Goal: Transaction & Acquisition: Purchase product/service

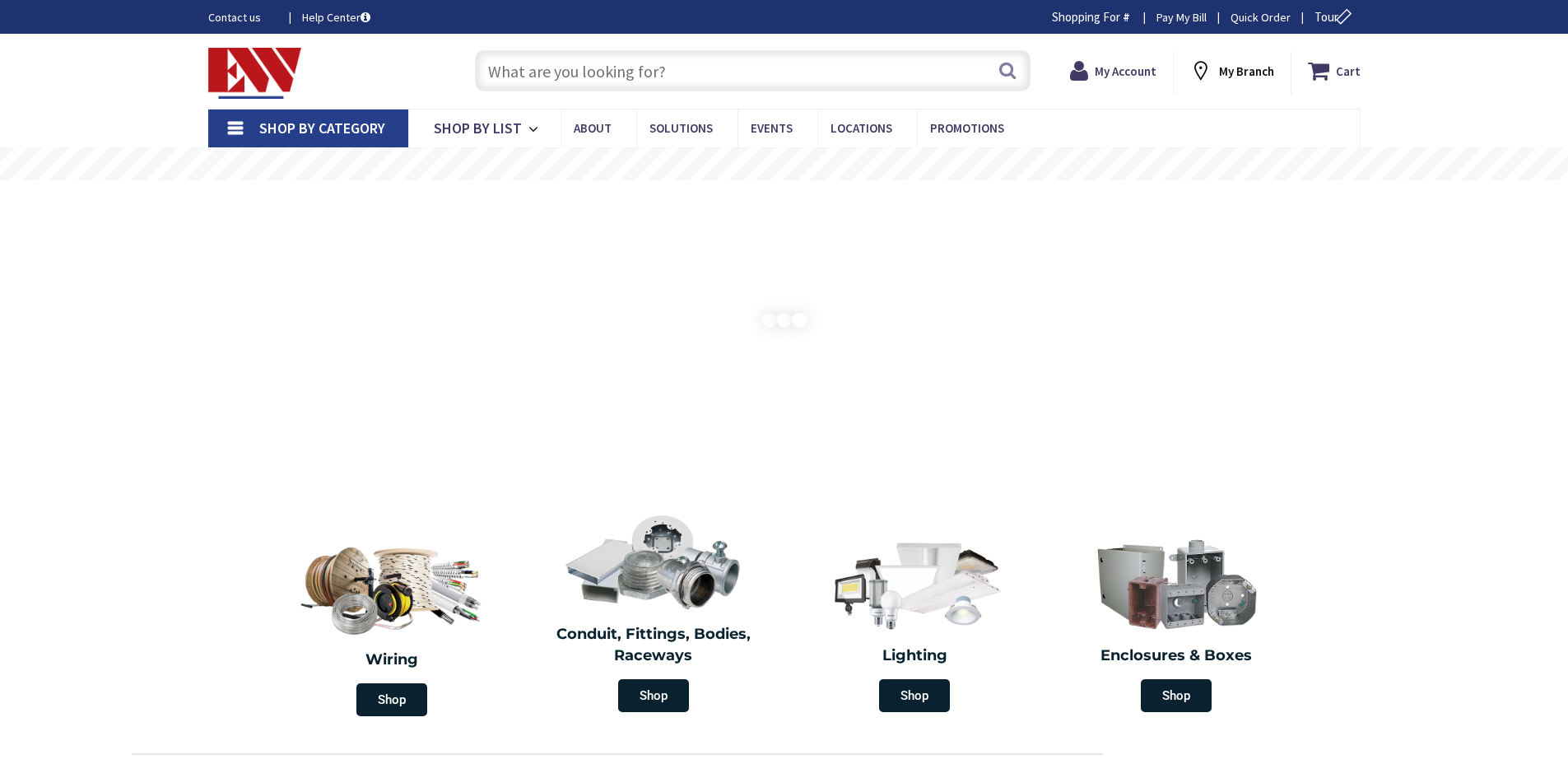
click at [551, 76] on input "text" at bounding box center [752, 70] width 556 height 41
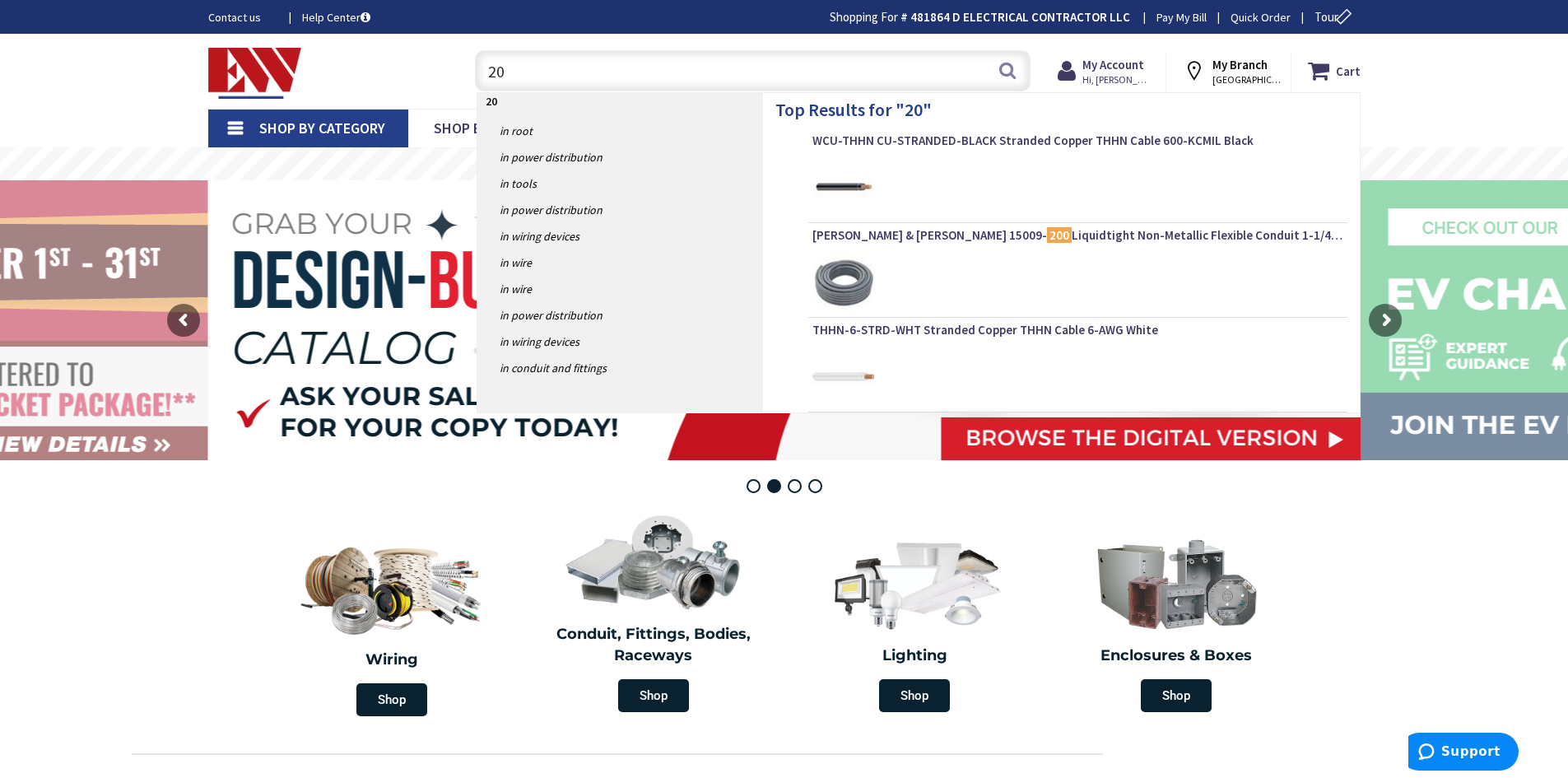
type input "2"
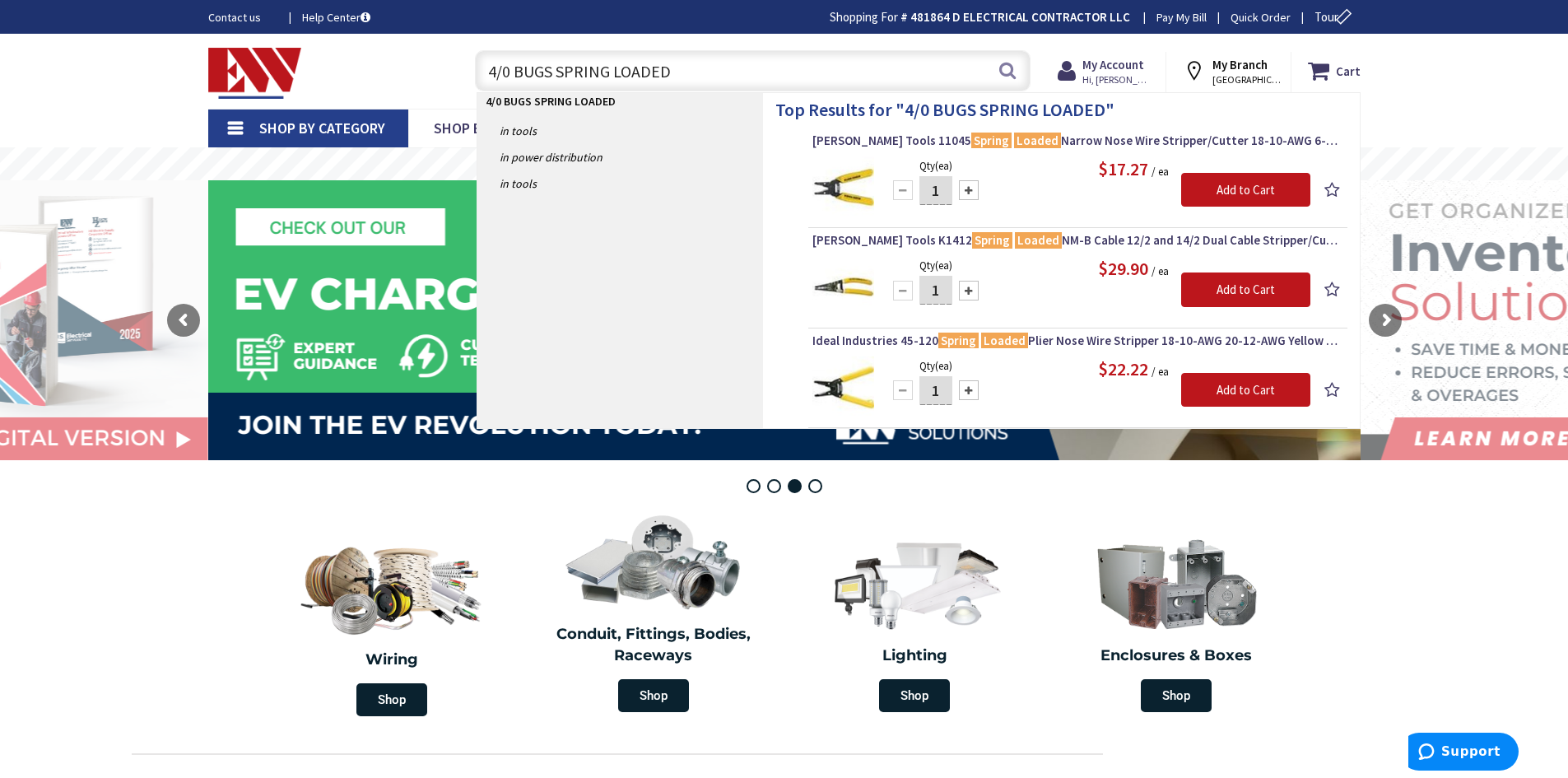
click at [517, 68] on input "4/0 BUGS SPRING LOADED" at bounding box center [752, 70] width 556 height 41
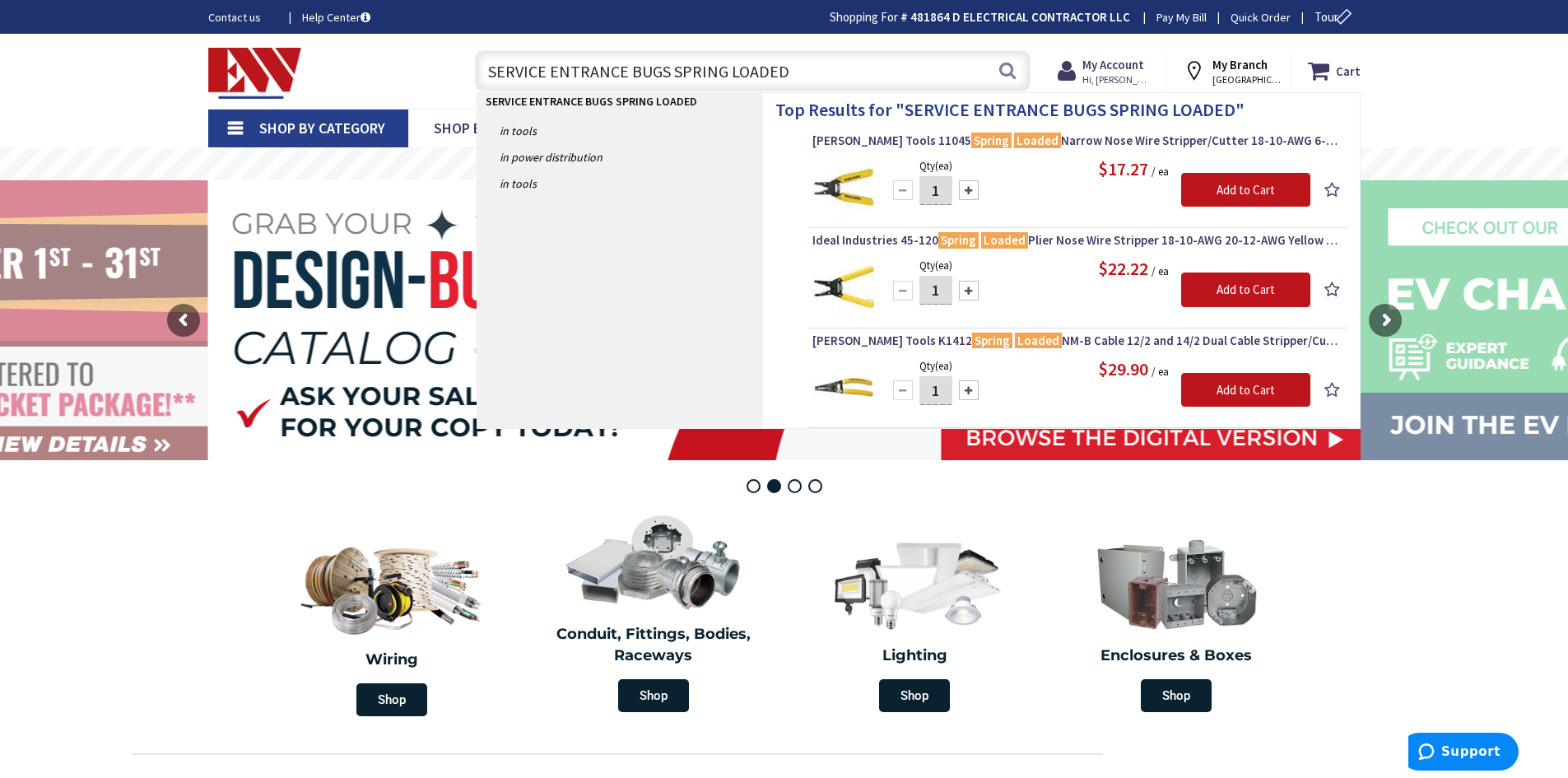
click at [727, 70] on input "SERVICE ENTRANCE BUGS SPRING LOADED" at bounding box center [752, 70] width 556 height 41
click at [779, 74] on input "SERVICE ENTRANCE BUGS SPRING LOADED" at bounding box center [752, 70] width 556 height 41
click at [788, 72] on input "SERVICE ENTRANCE BUGS SPRING LOADED" at bounding box center [752, 70] width 556 height 41
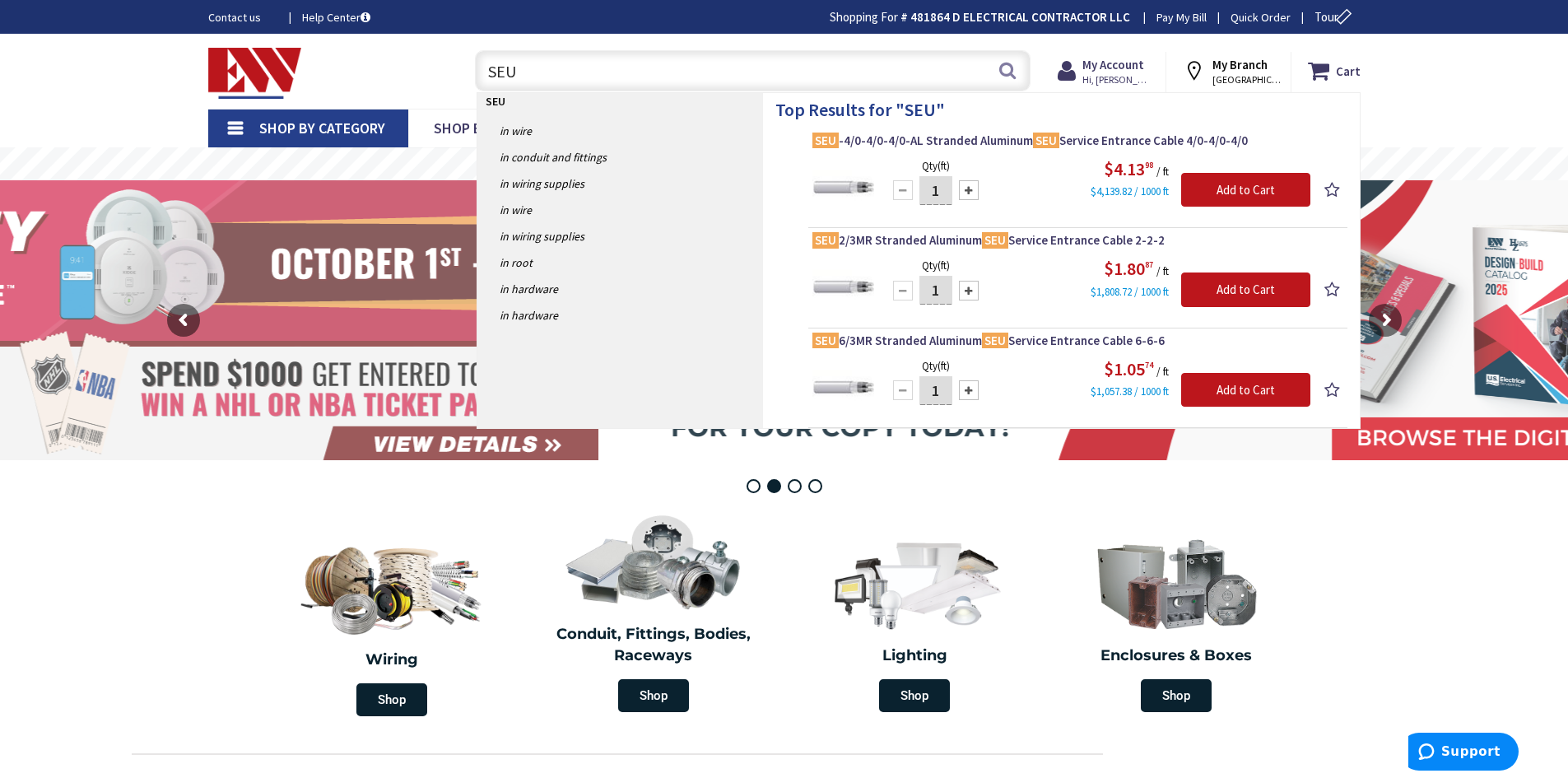
type input "SEU"
drag, startPoint x: 490, startPoint y: 72, endPoint x: 686, endPoint y: 172, distance: 220.0
click at [686, 172] on link "in Wiring Supplies" at bounding box center [620, 184] width 285 height 27
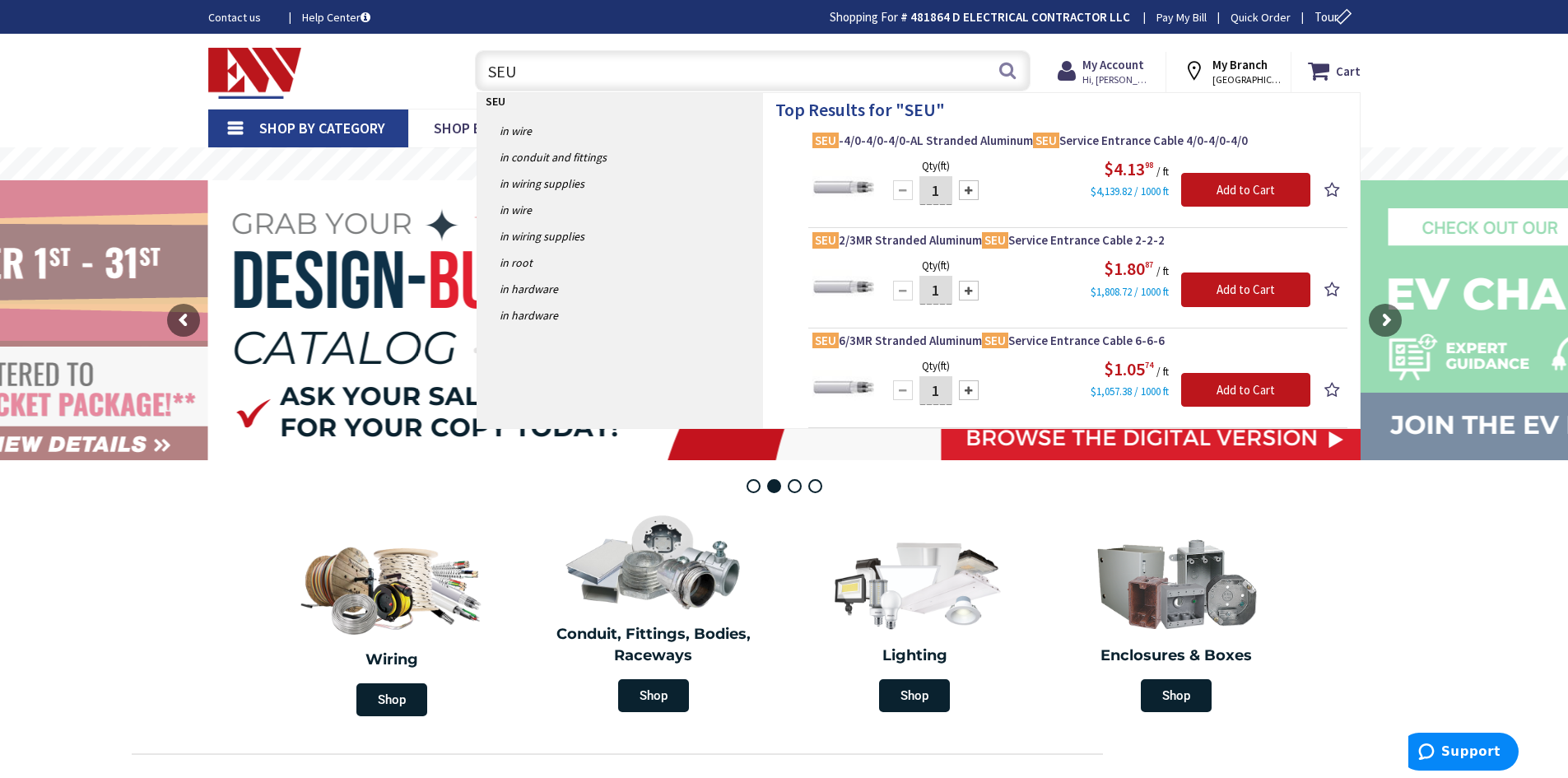
click at [537, 71] on input "SEU" at bounding box center [752, 70] width 556 height 41
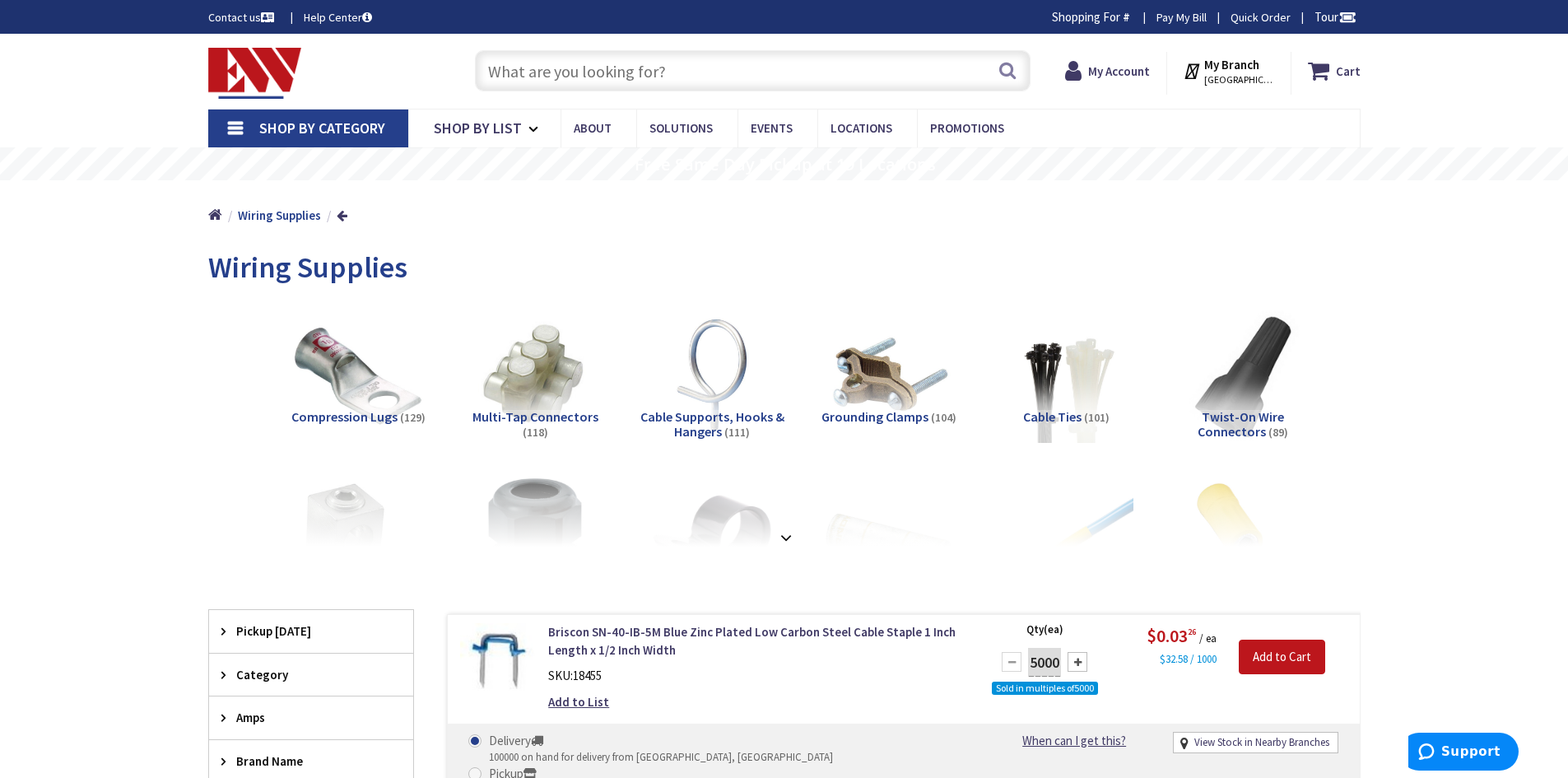
click at [631, 76] on input "text" at bounding box center [752, 70] width 556 height 41
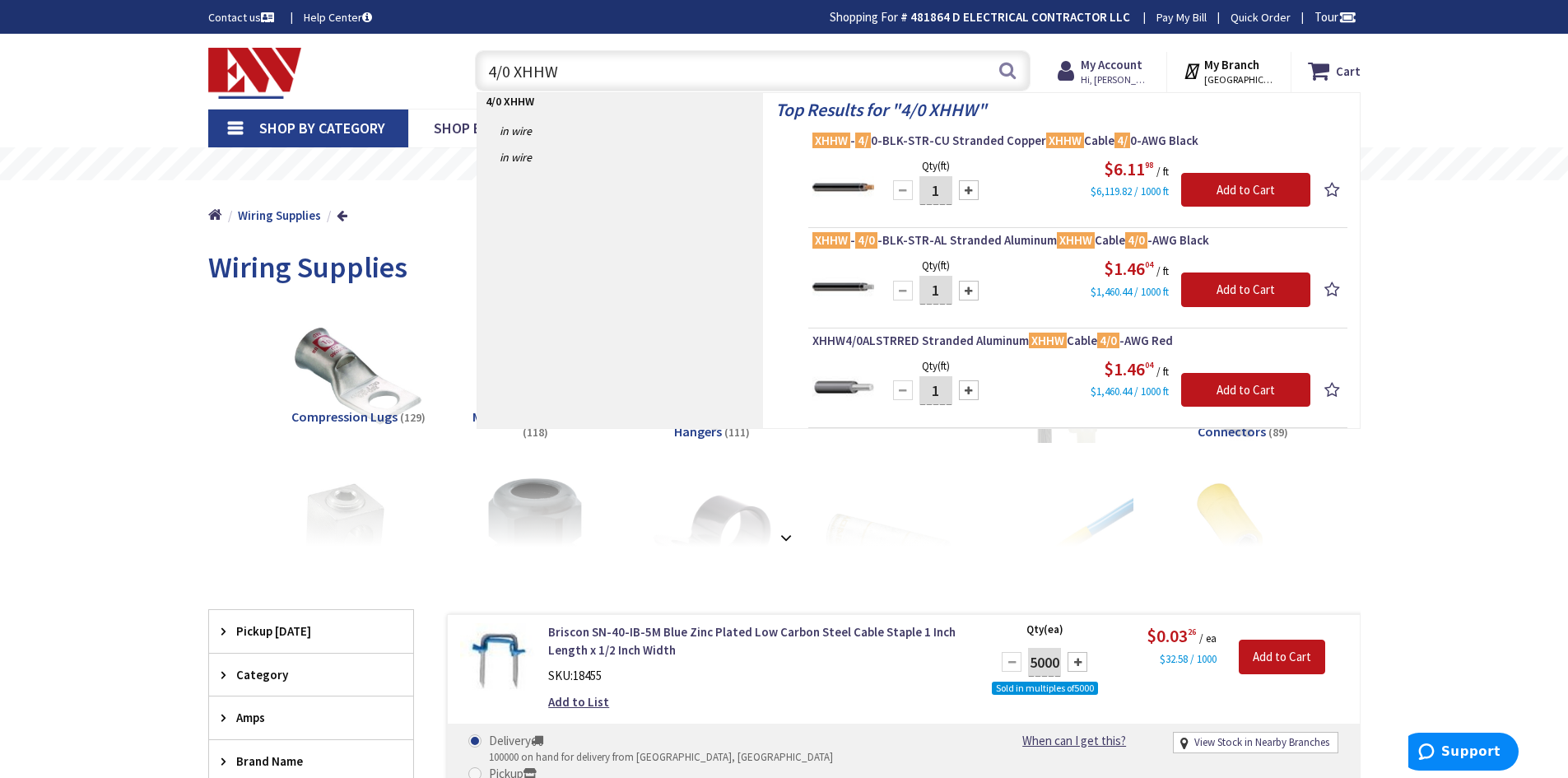
click at [567, 68] on input "4/0 XHHW" at bounding box center [752, 70] width 556 height 41
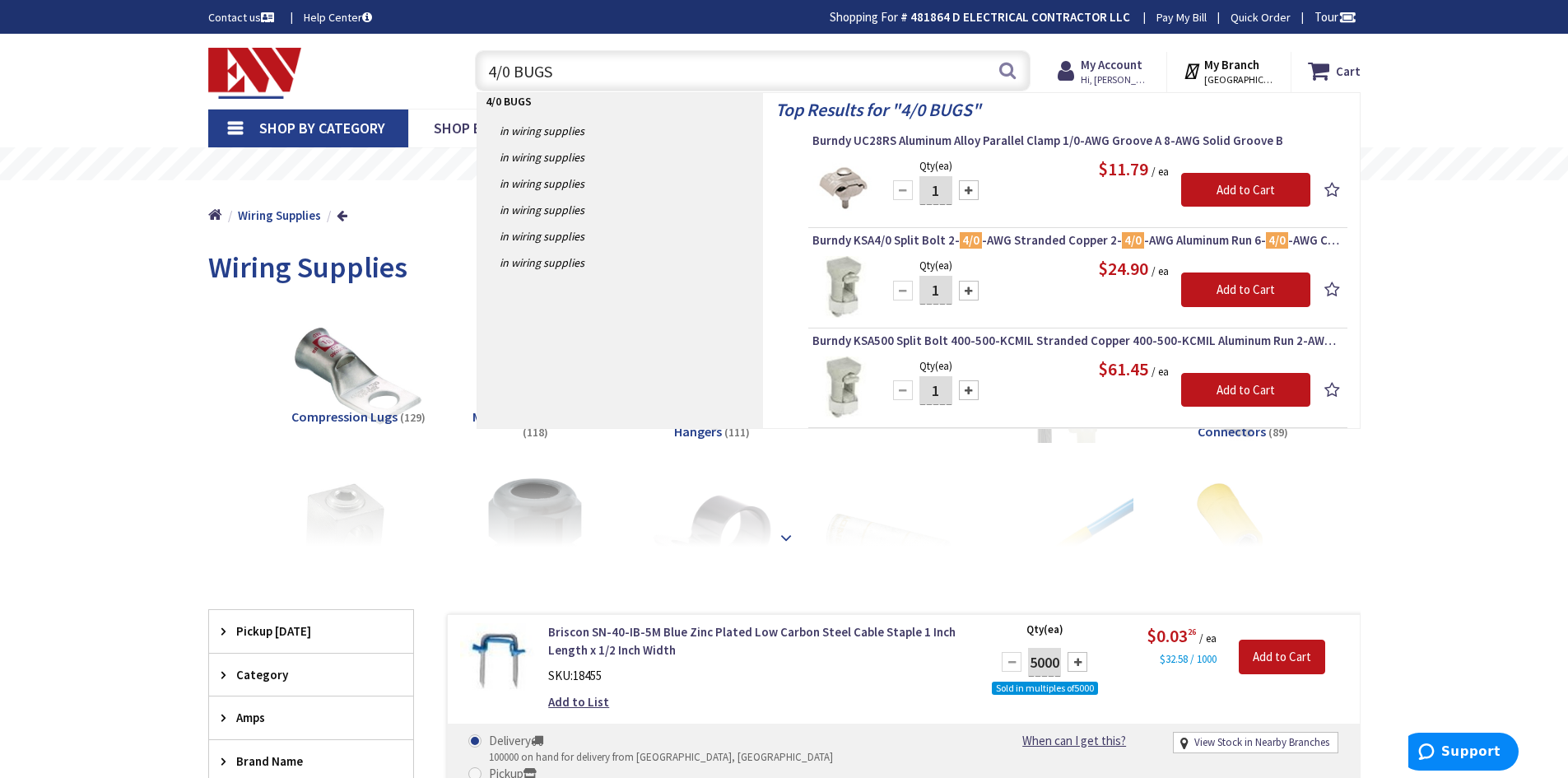
click at [806, 467] on div at bounding box center [785, 501] width 1070 height 91
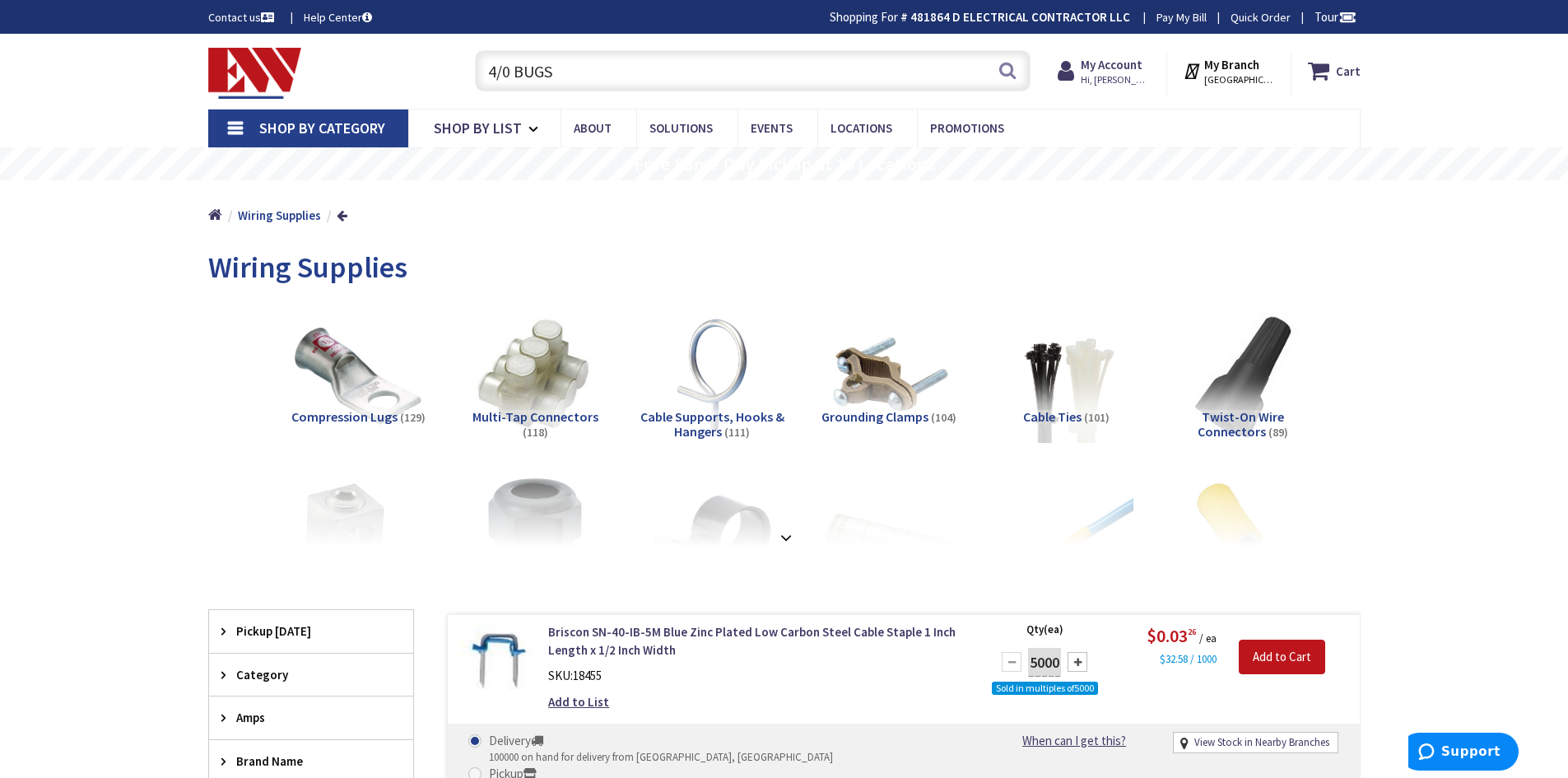
click at [528, 377] on img at bounding box center [535, 375] width 149 height 149
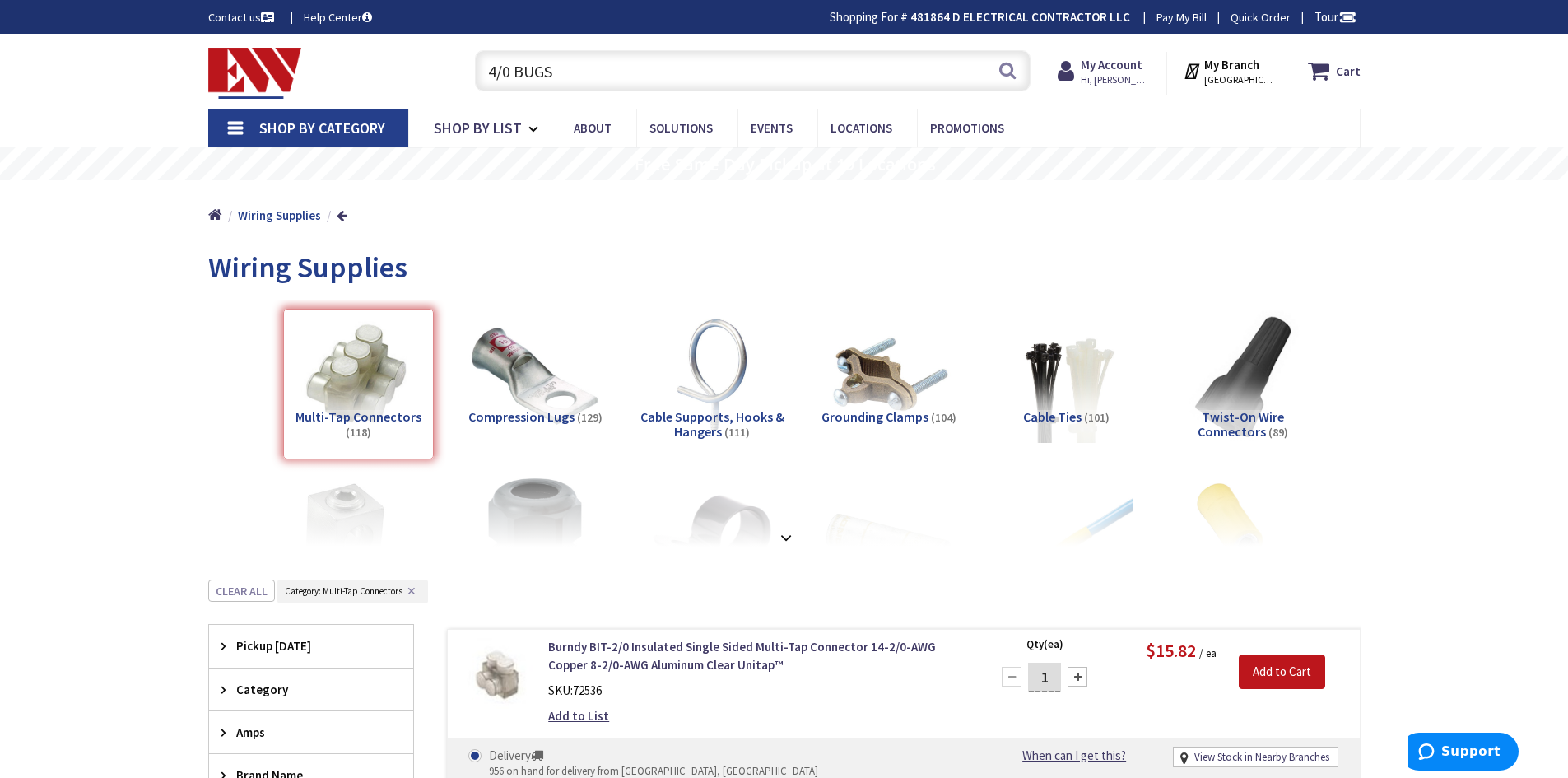
click at [578, 80] on input "4/0 BUGS" at bounding box center [752, 70] width 556 height 41
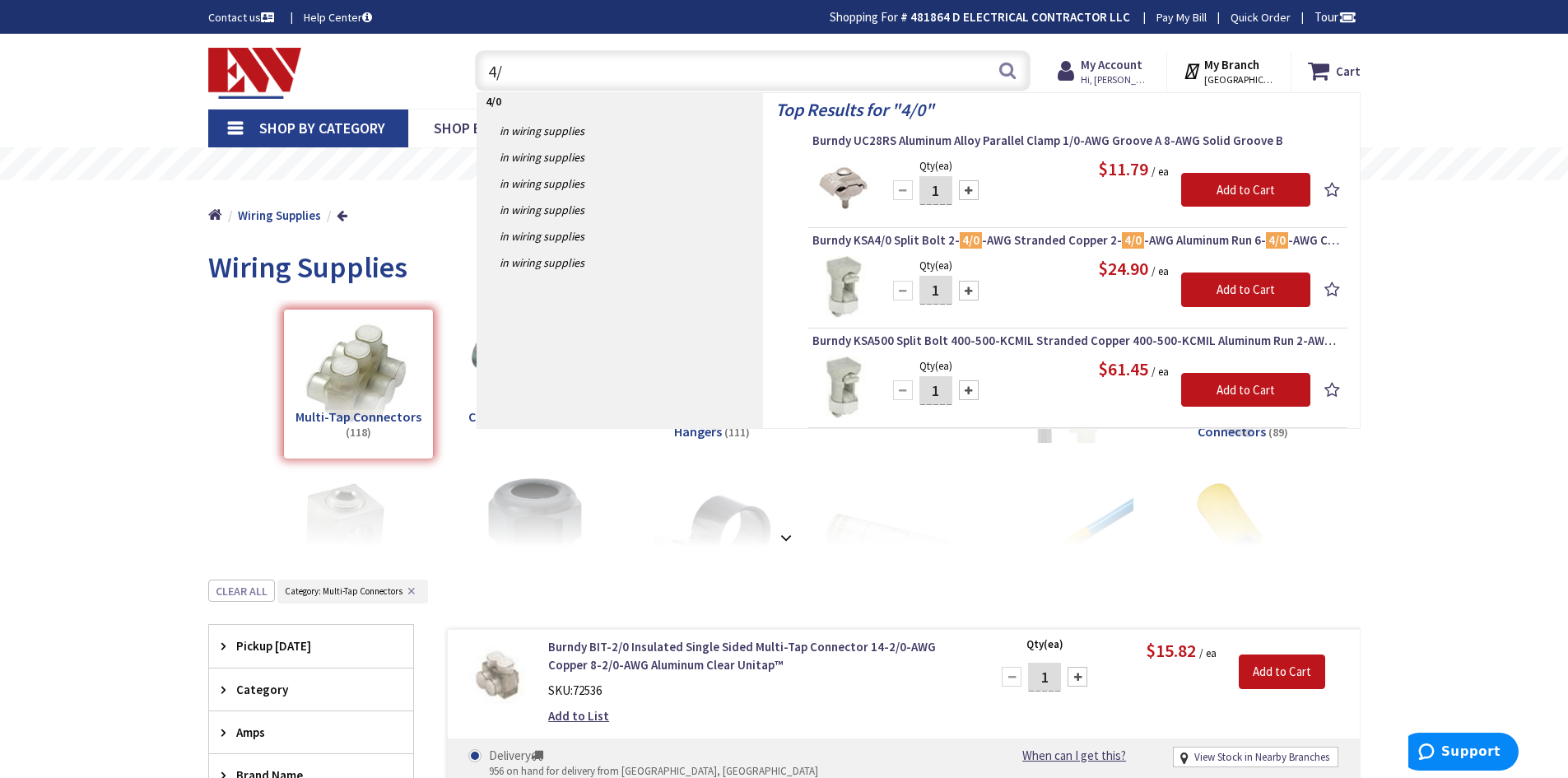
type input "4"
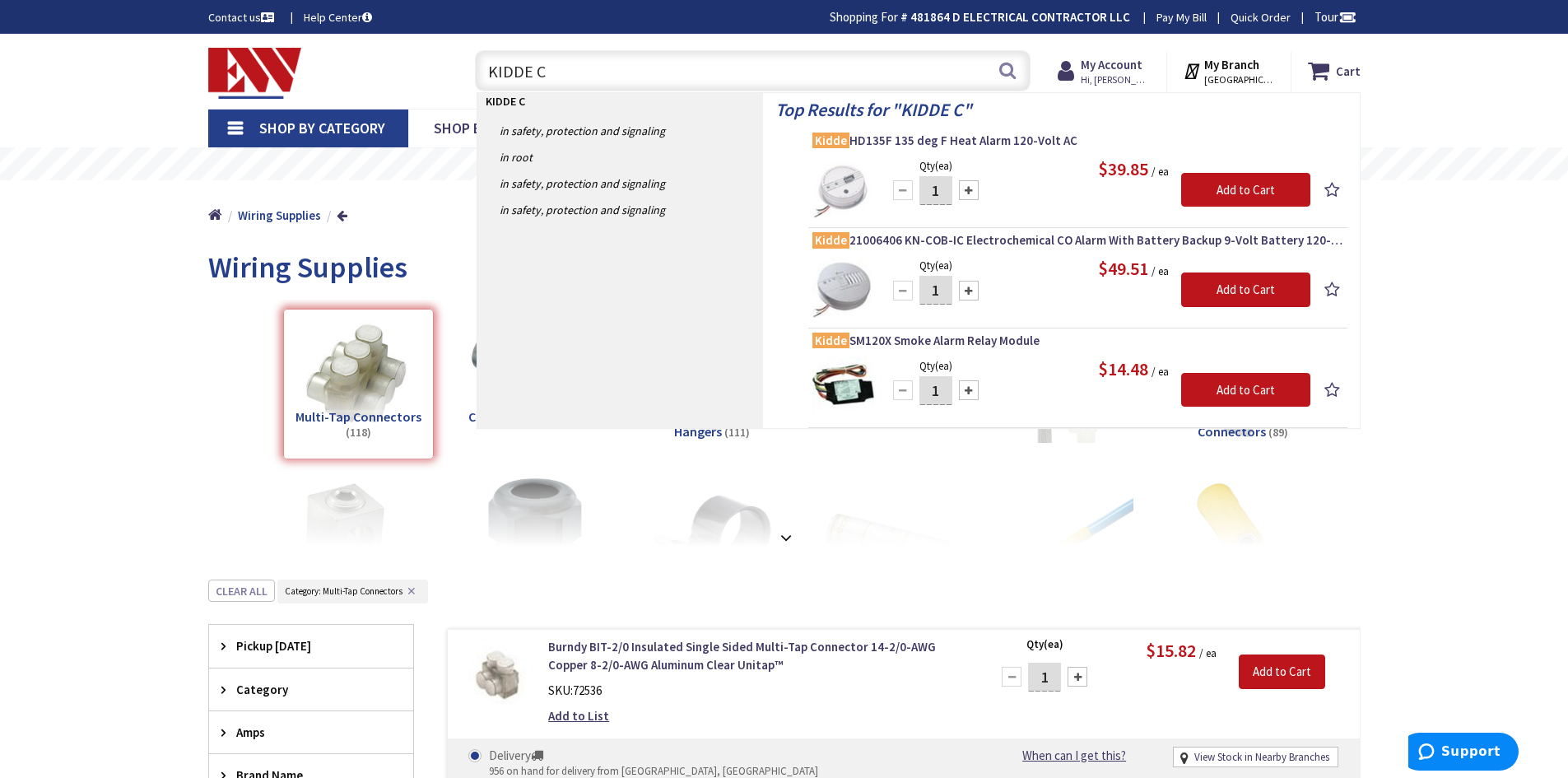
type input "KIDDE CO"
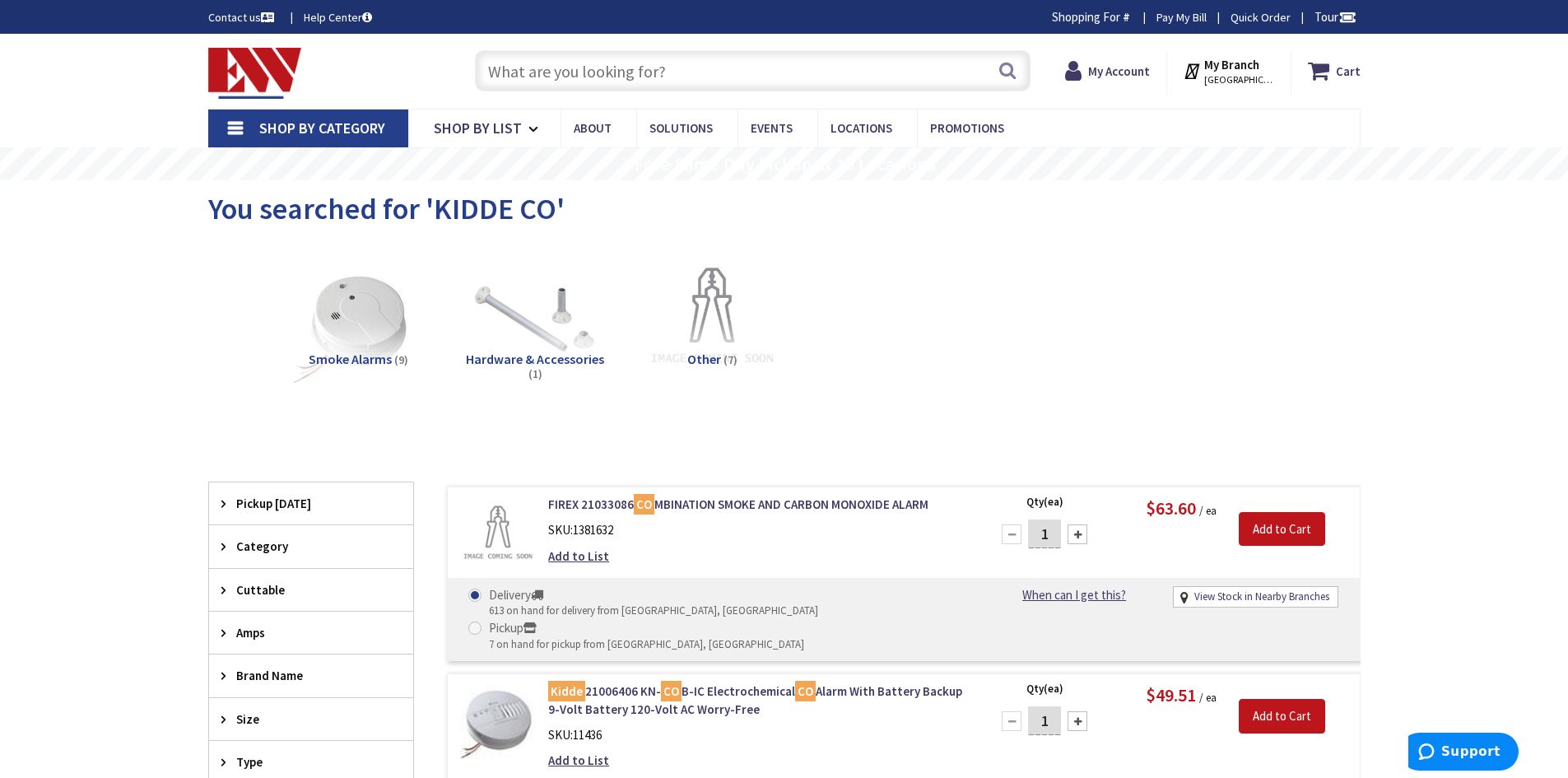
click at [387, 363] on span "Smoke Alarms" at bounding box center [350, 359] width 84 height 17
